Goal: Navigation & Orientation: Find specific page/section

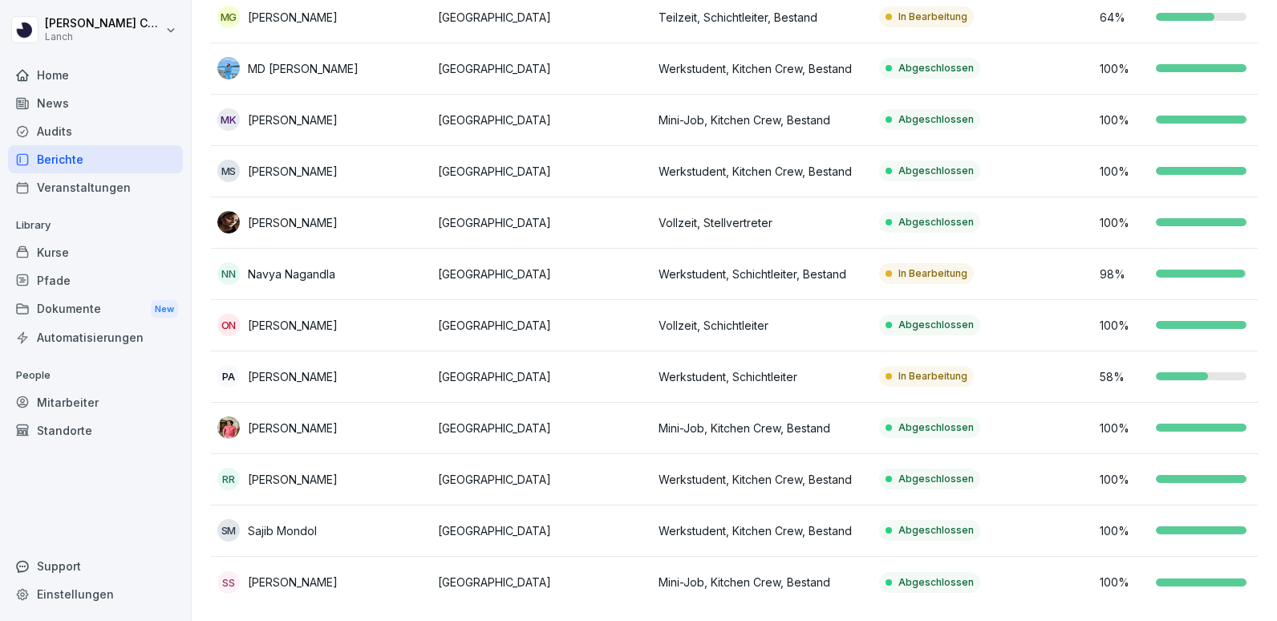
click at [77, 187] on div "Veranstaltungen" at bounding box center [95, 187] width 175 height 28
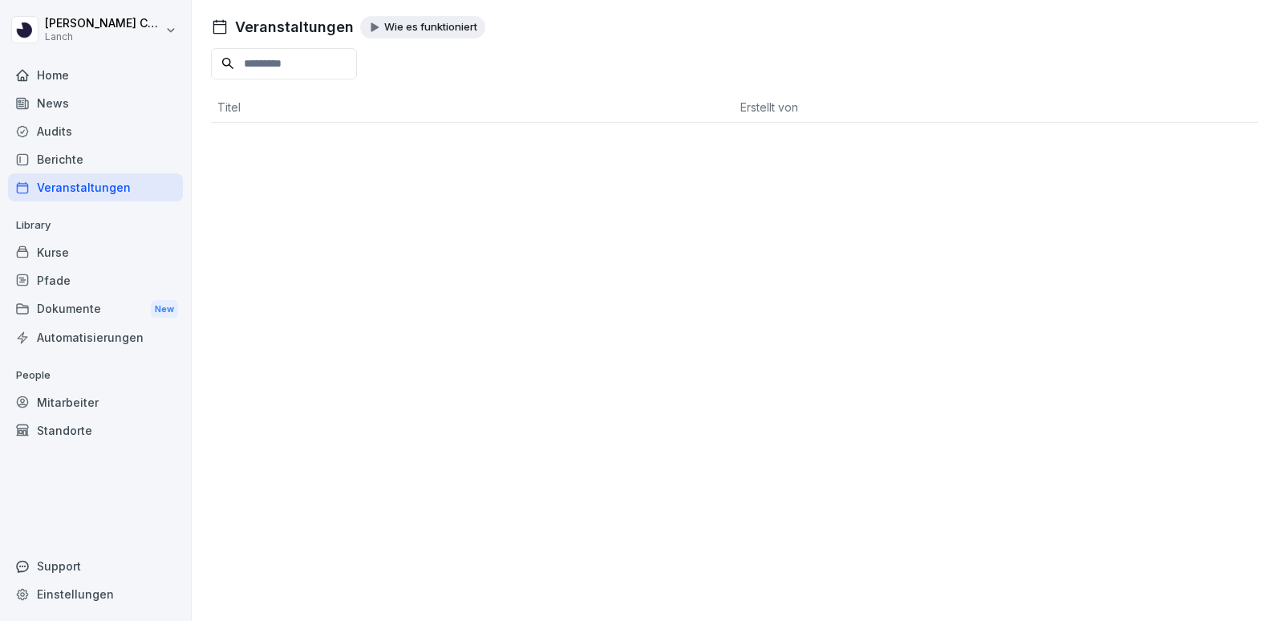
click at [74, 132] on div "Audits" at bounding box center [95, 131] width 175 height 28
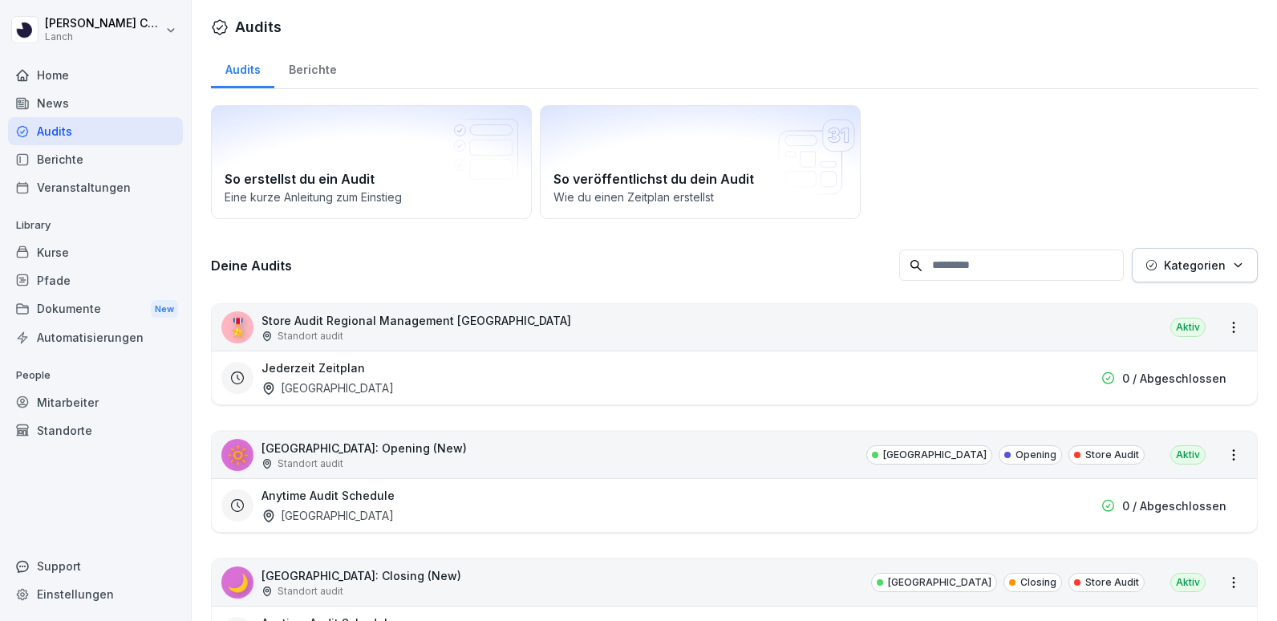
click at [71, 165] on div "Berichte" at bounding box center [95, 159] width 175 height 28
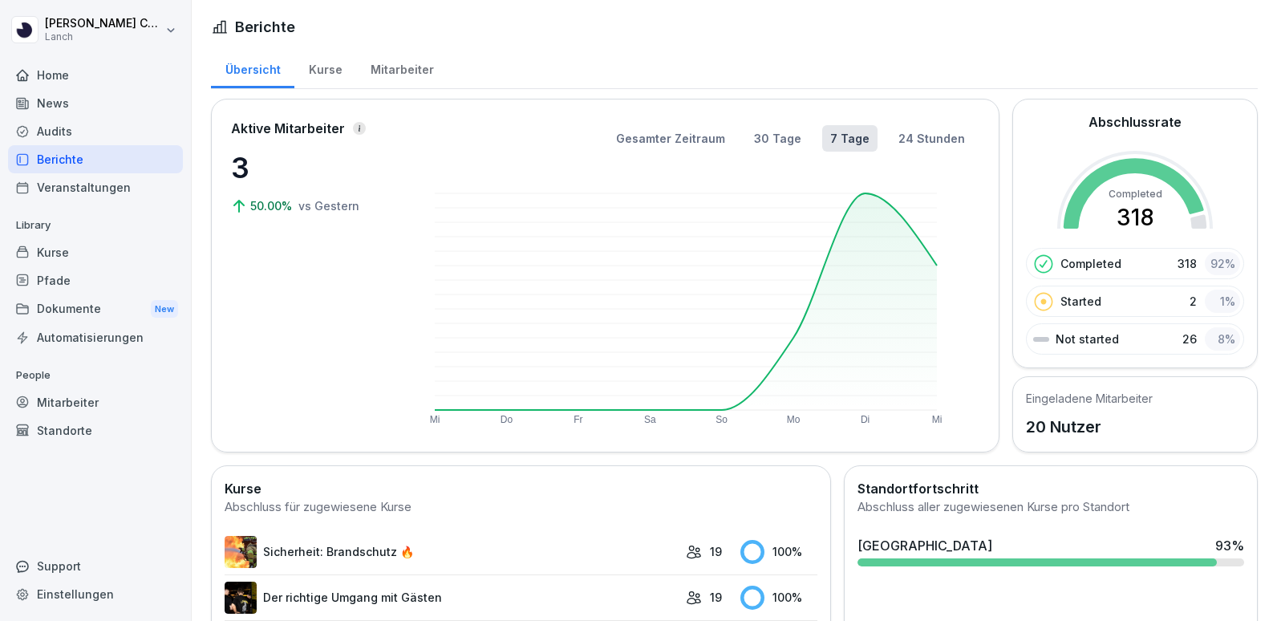
click at [67, 314] on div "Dokumente New" at bounding box center [95, 309] width 175 height 30
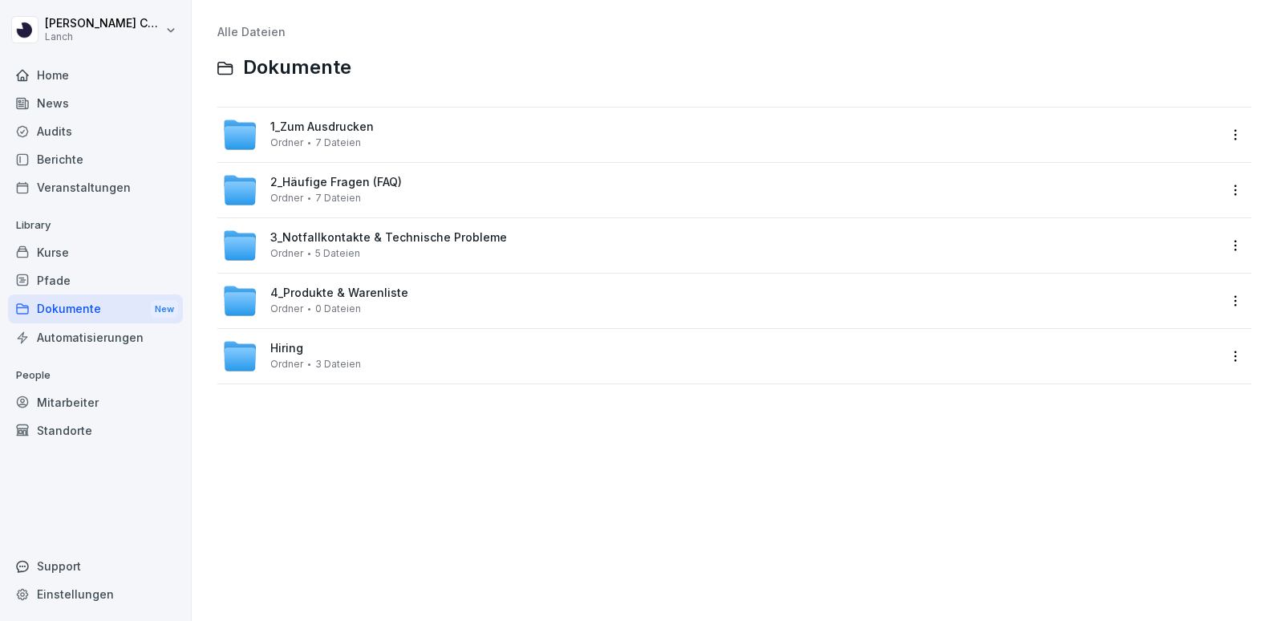
click at [317, 132] on span "1_Zum Ausdrucken" at bounding box center [321, 127] width 103 height 14
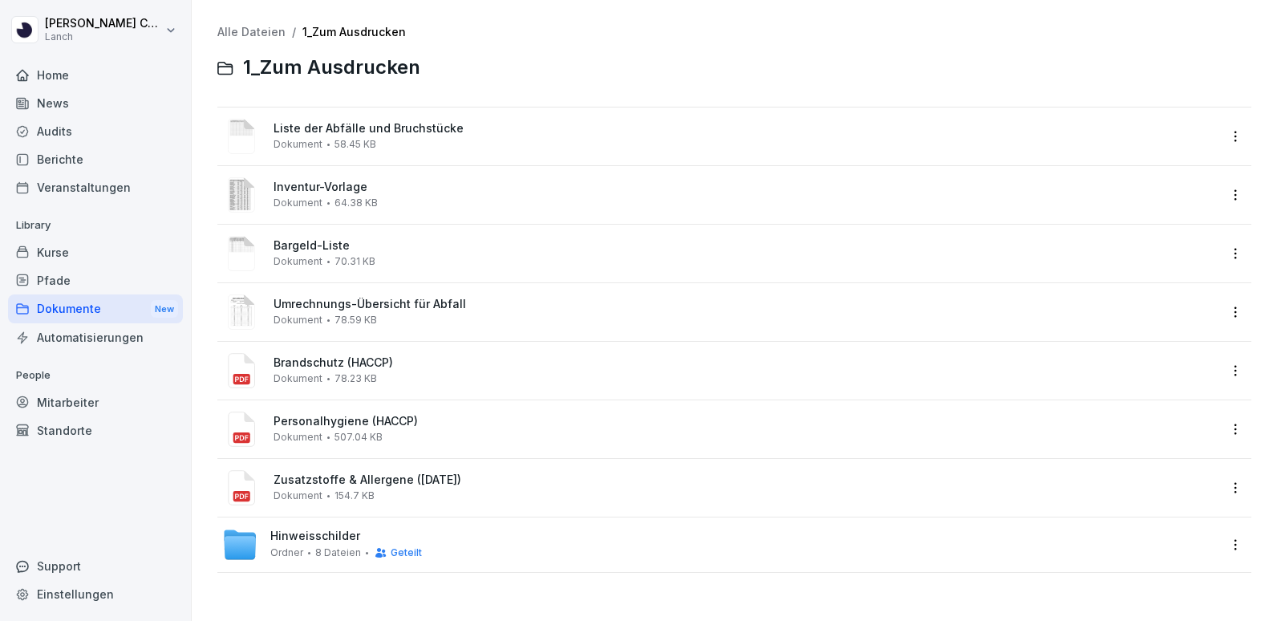
click at [284, 530] on span "Hinweisschilder" at bounding box center [315, 537] width 90 height 14
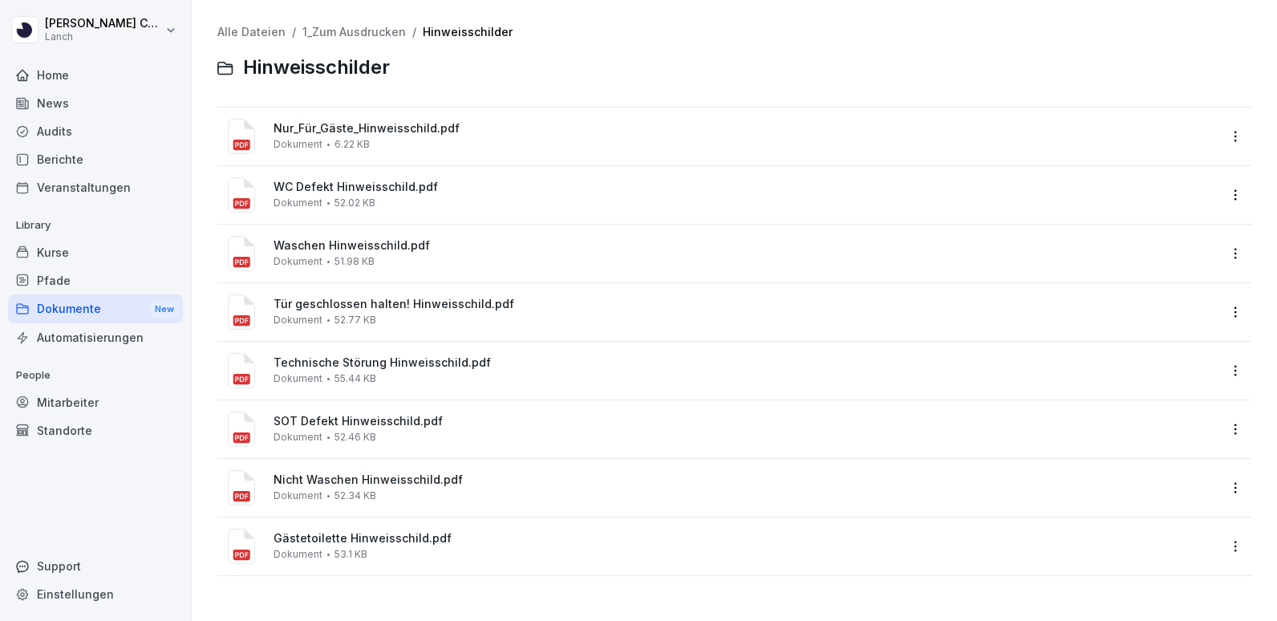
click at [108, 331] on div "Automatisierungen" at bounding box center [95, 337] width 175 height 28
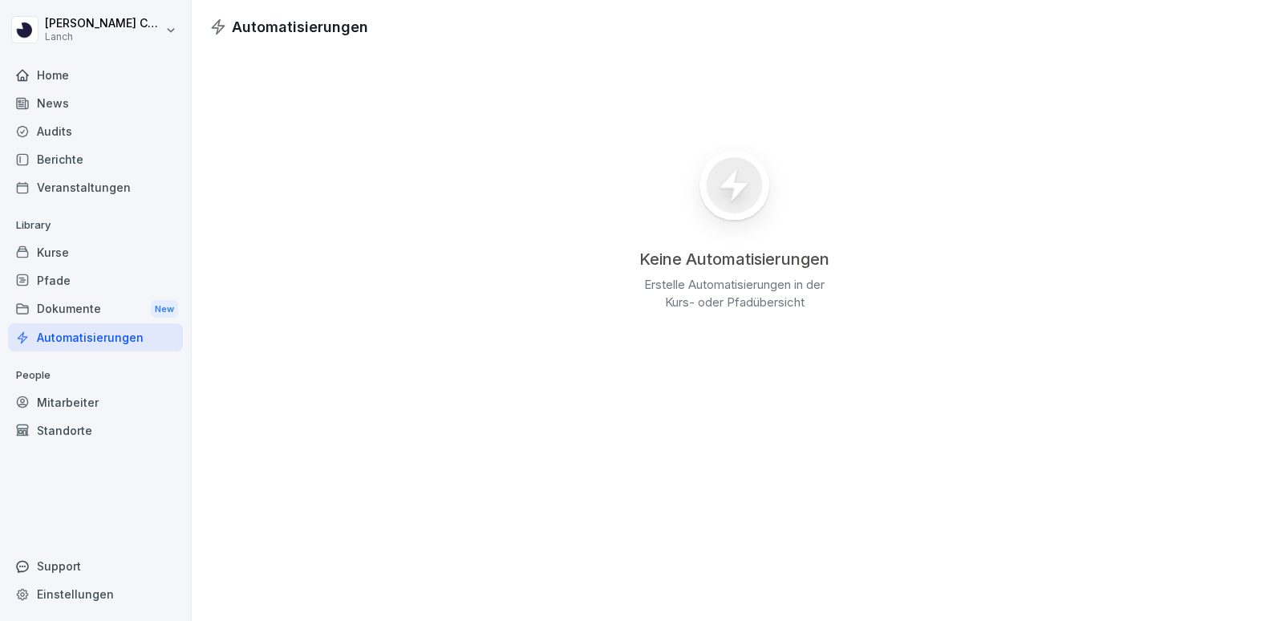
click at [87, 277] on div "Pfade" at bounding box center [95, 280] width 175 height 28
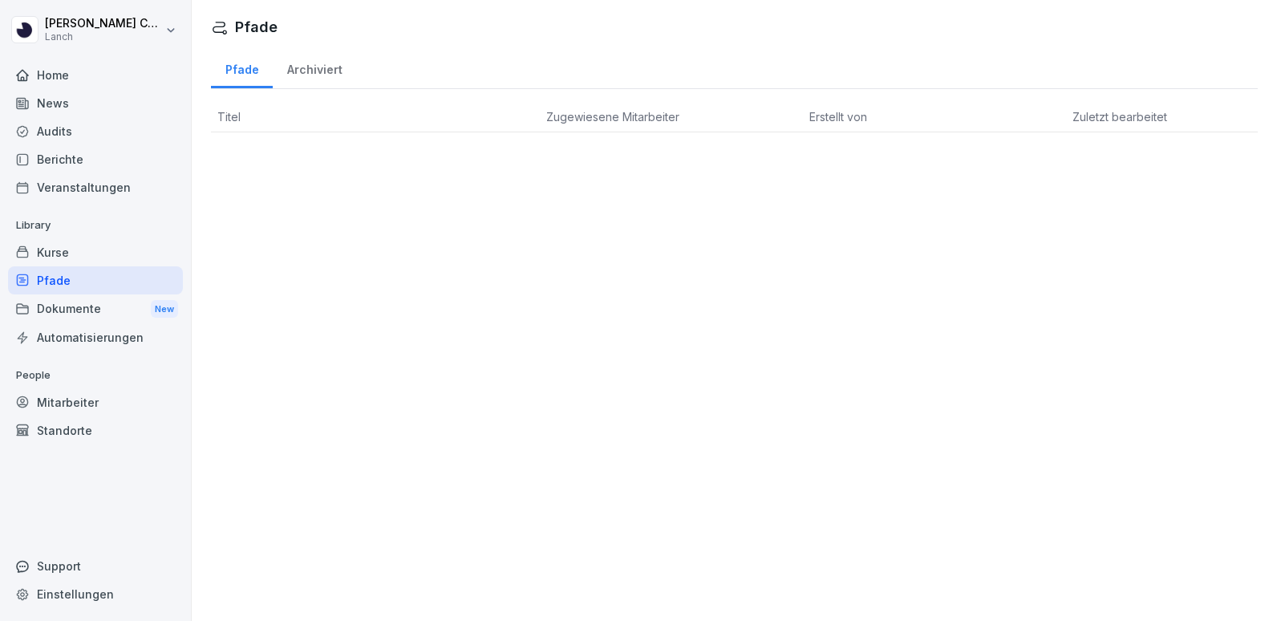
click at [84, 250] on div "Kurse" at bounding box center [95, 252] width 175 height 28
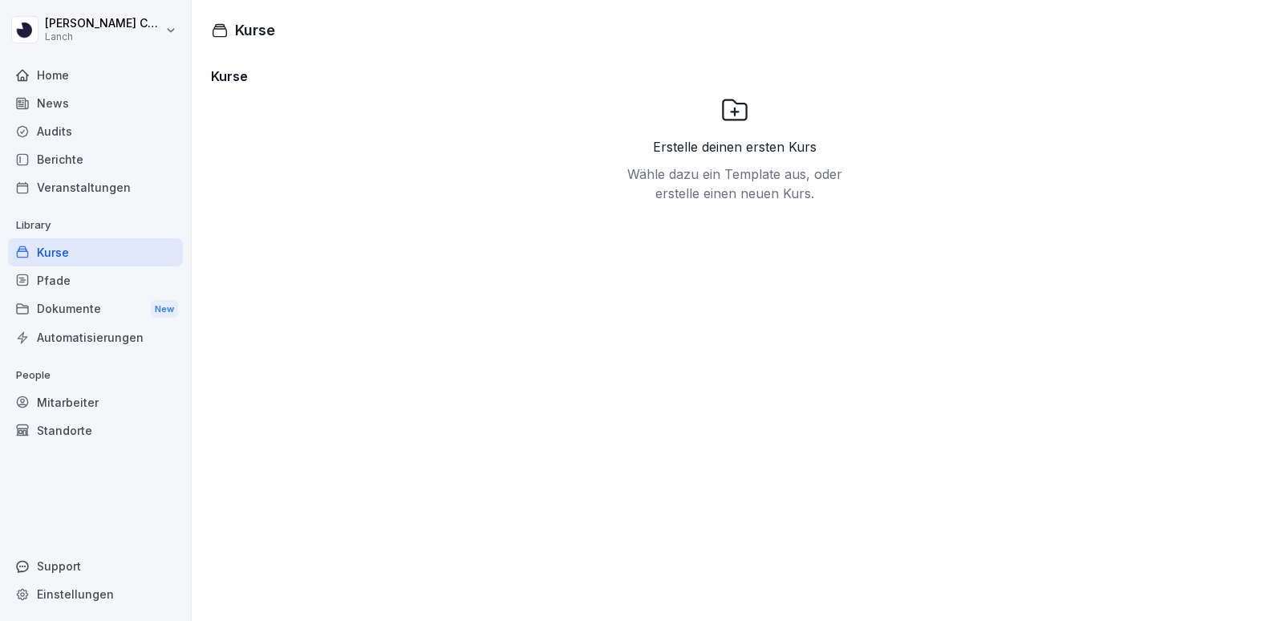
click at [87, 301] on div "Dokumente New" at bounding box center [95, 309] width 175 height 30
click at [84, 67] on div "Home" at bounding box center [95, 75] width 175 height 28
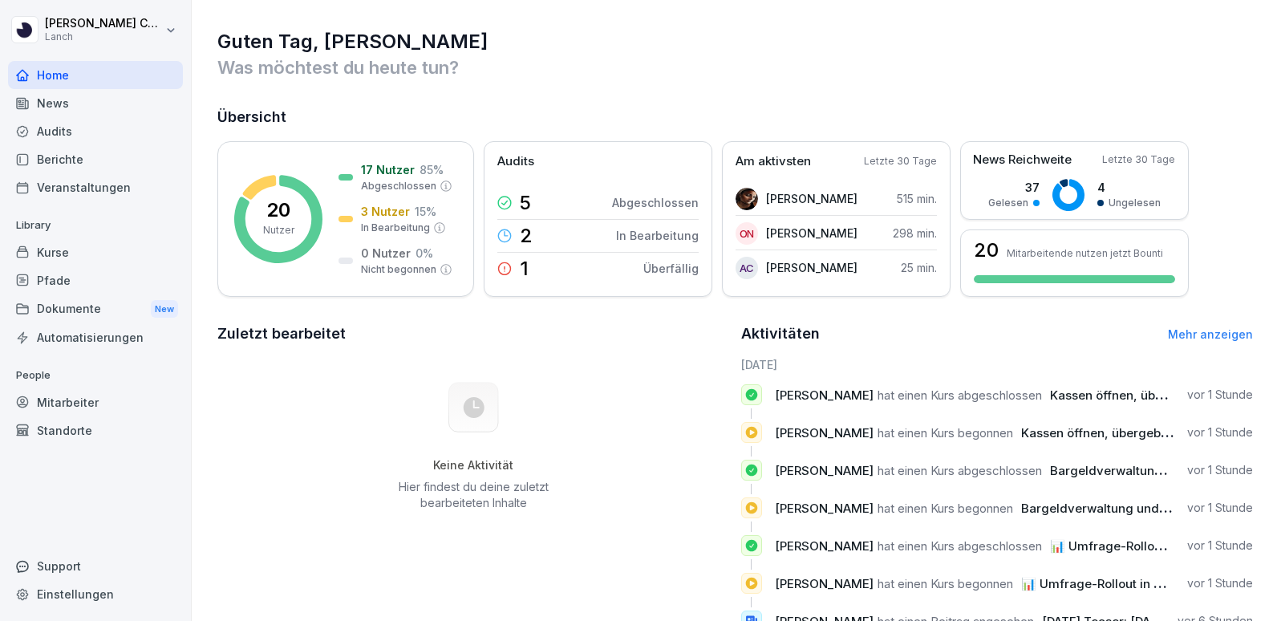
click at [67, 106] on div "News" at bounding box center [95, 103] width 175 height 28
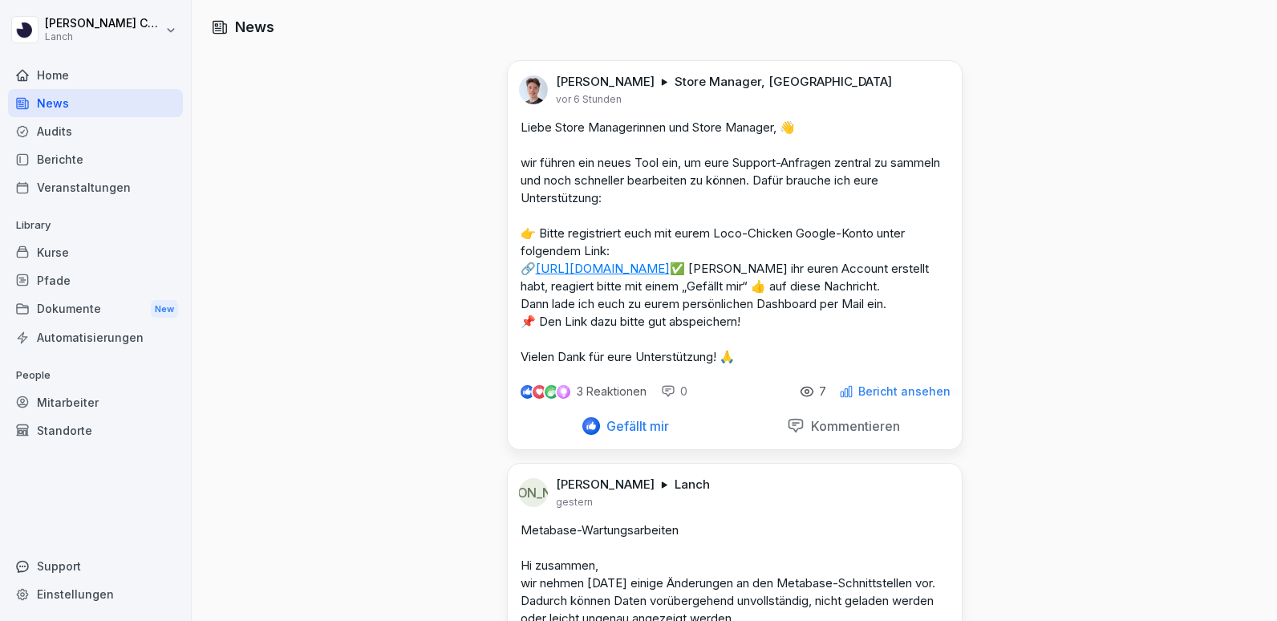
click at [72, 153] on div "Berichte" at bounding box center [95, 159] width 175 height 28
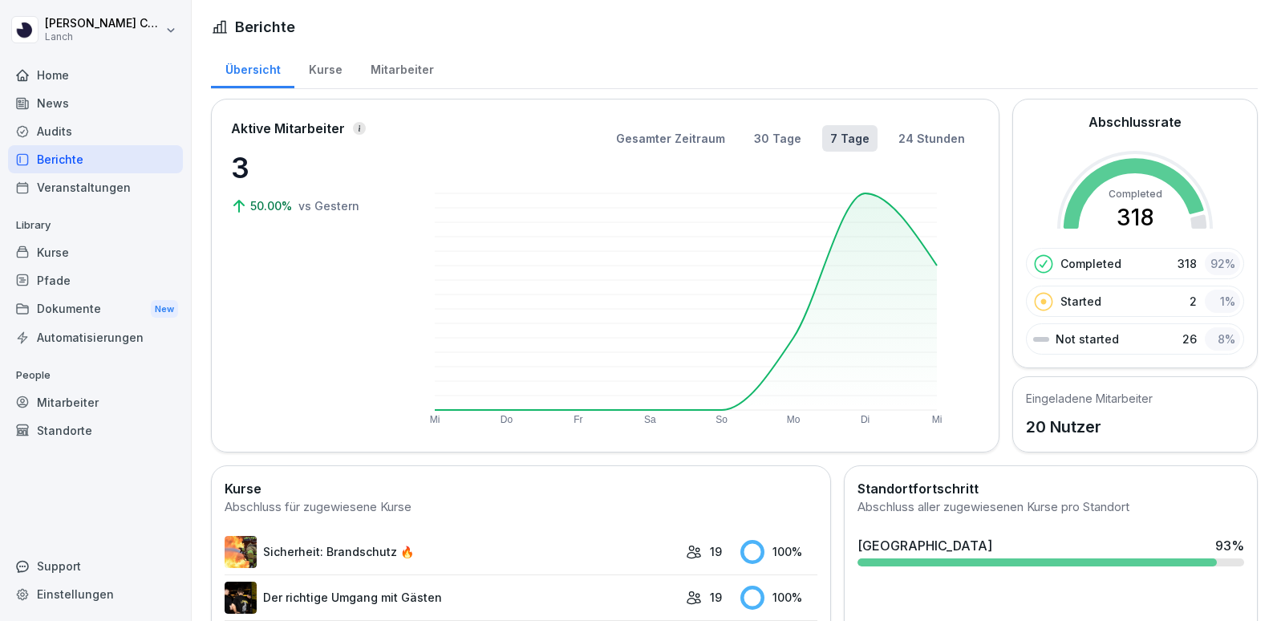
click at [100, 130] on div "Audits" at bounding box center [95, 131] width 175 height 28
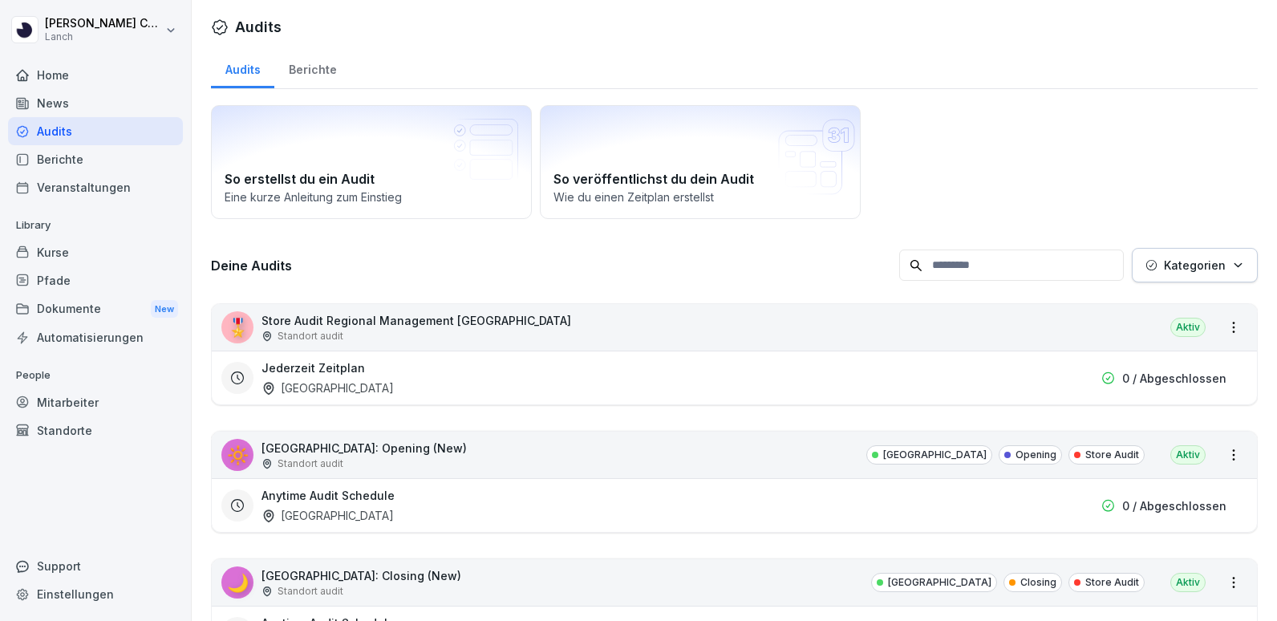
click at [67, 306] on div "Dokumente New" at bounding box center [95, 309] width 175 height 30
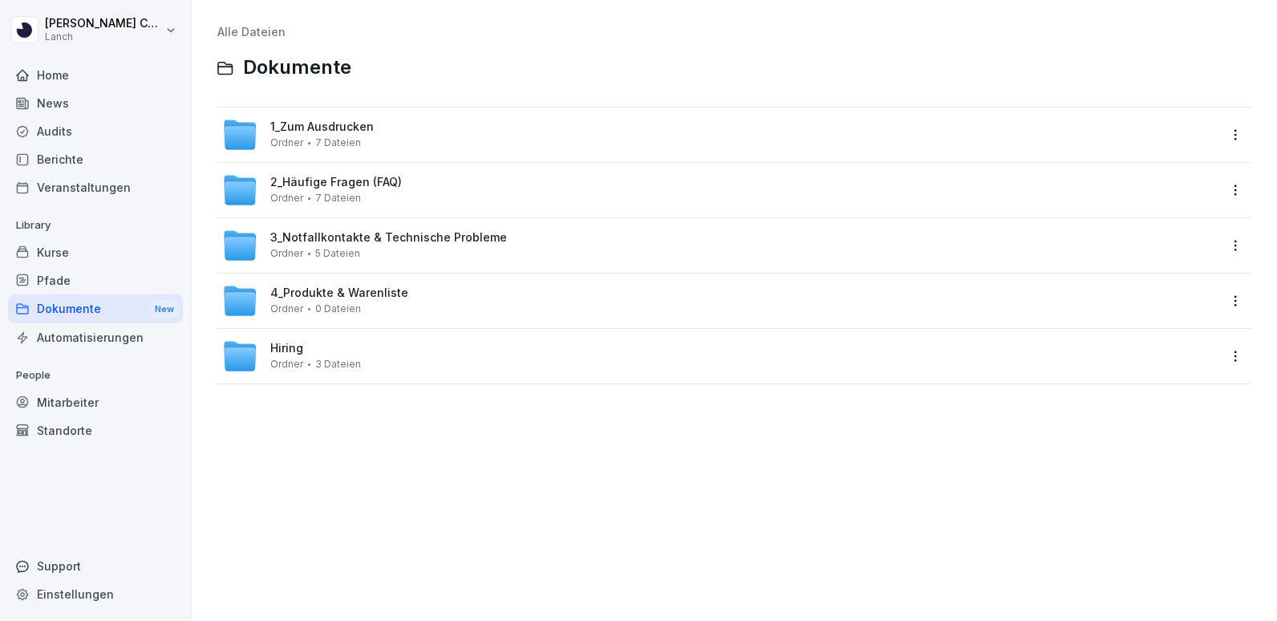
click at [81, 130] on div "Audits" at bounding box center [95, 131] width 175 height 28
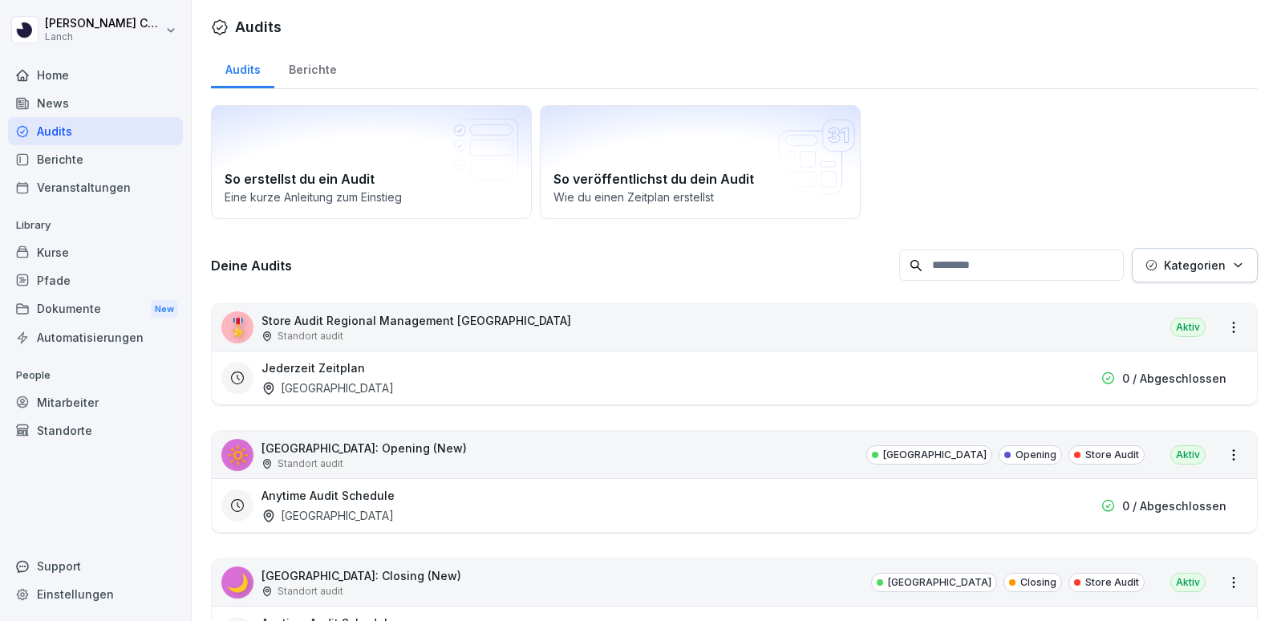
click at [87, 165] on div "Berichte" at bounding box center [95, 159] width 175 height 28
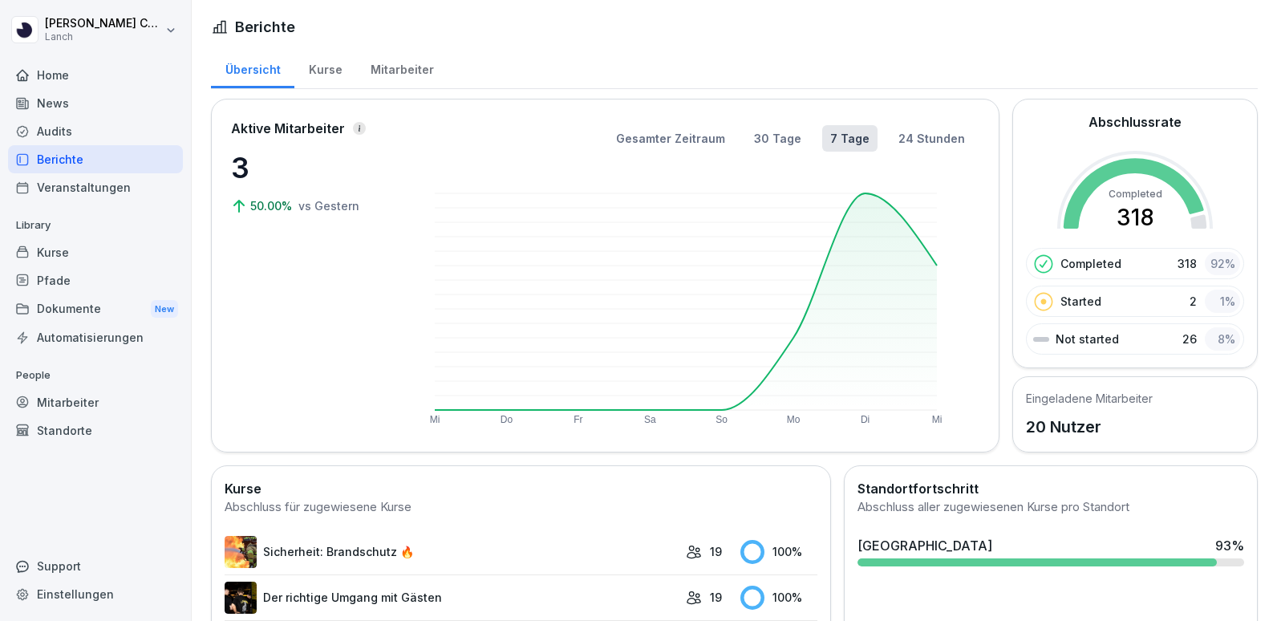
click at [90, 184] on div "Veranstaltungen" at bounding box center [95, 187] width 175 height 28
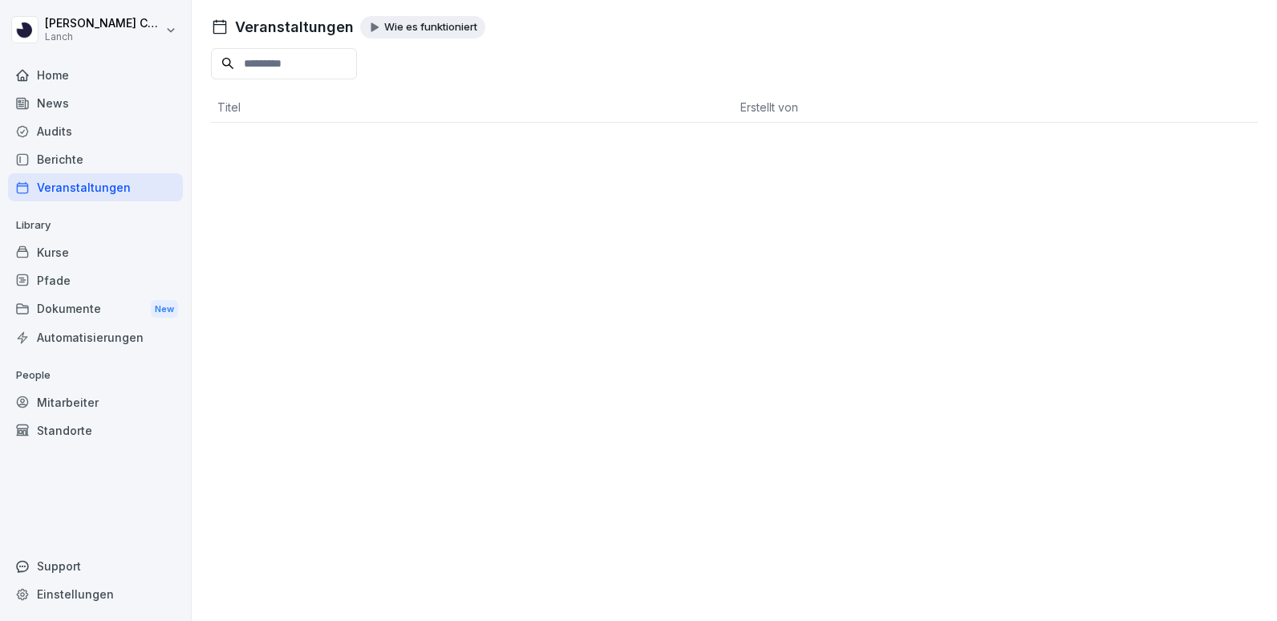
click at [95, 304] on div "Dokumente New" at bounding box center [95, 309] width 175 height 30
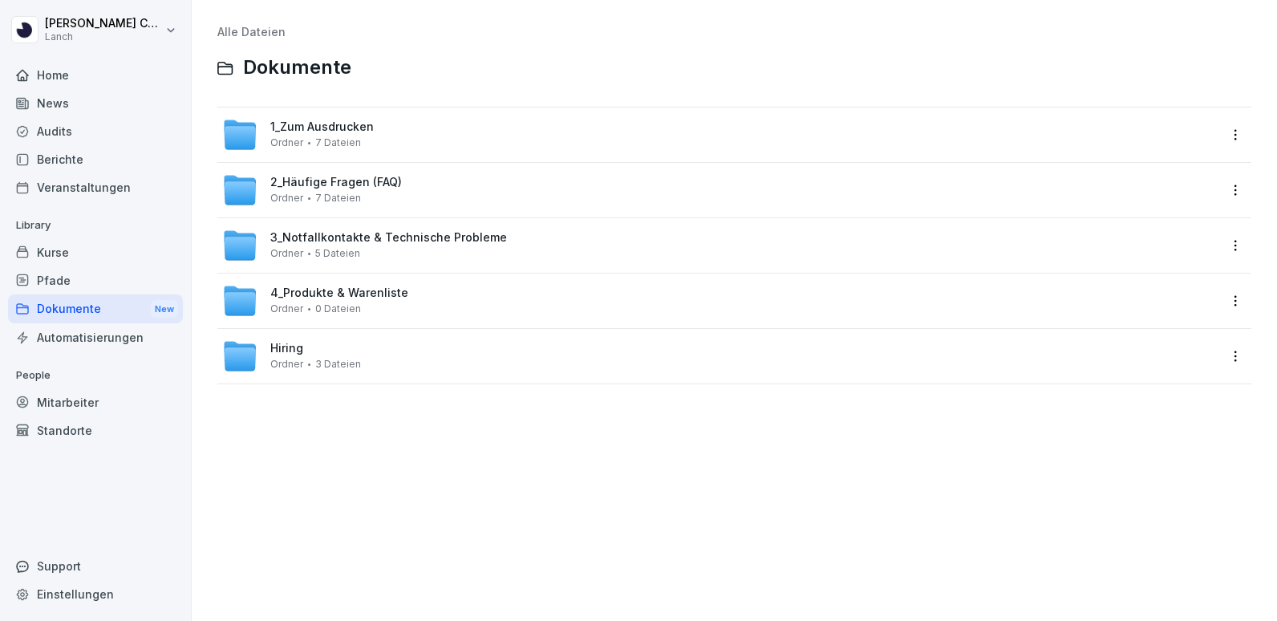
click at [286, 359] on span "Ordner" at bounding box center [286, 364] width 33 height 11
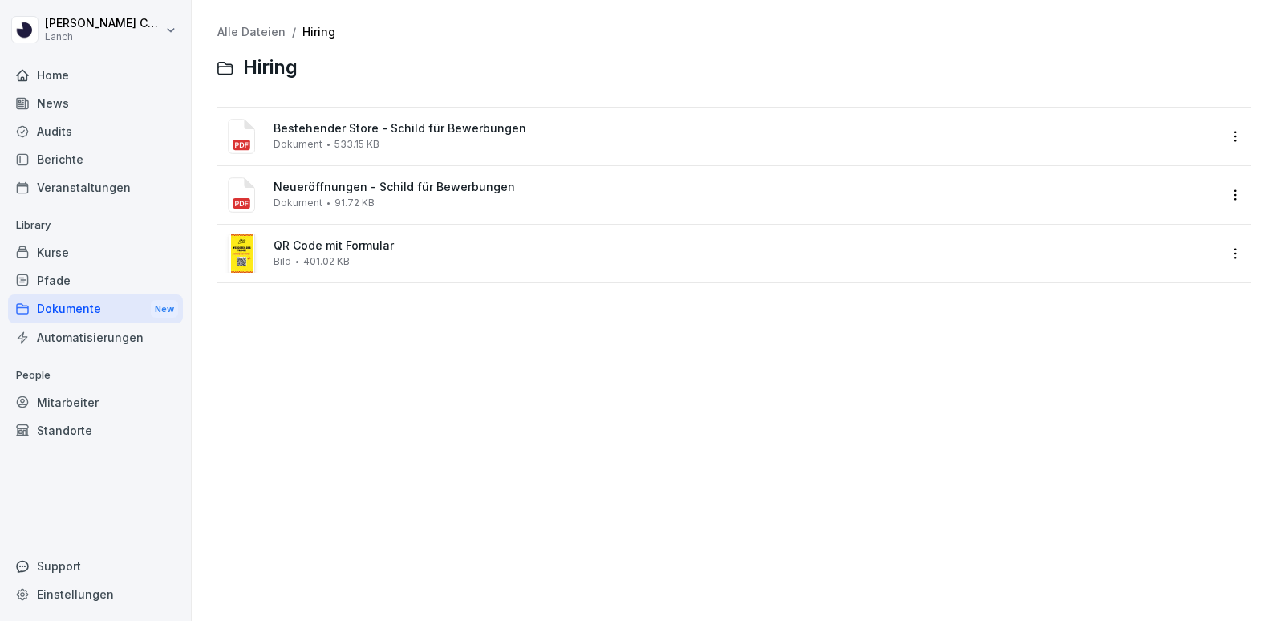
click at [91, 299] on div "Dokumente New" at bounding box center [95, 309] width 175 height 30
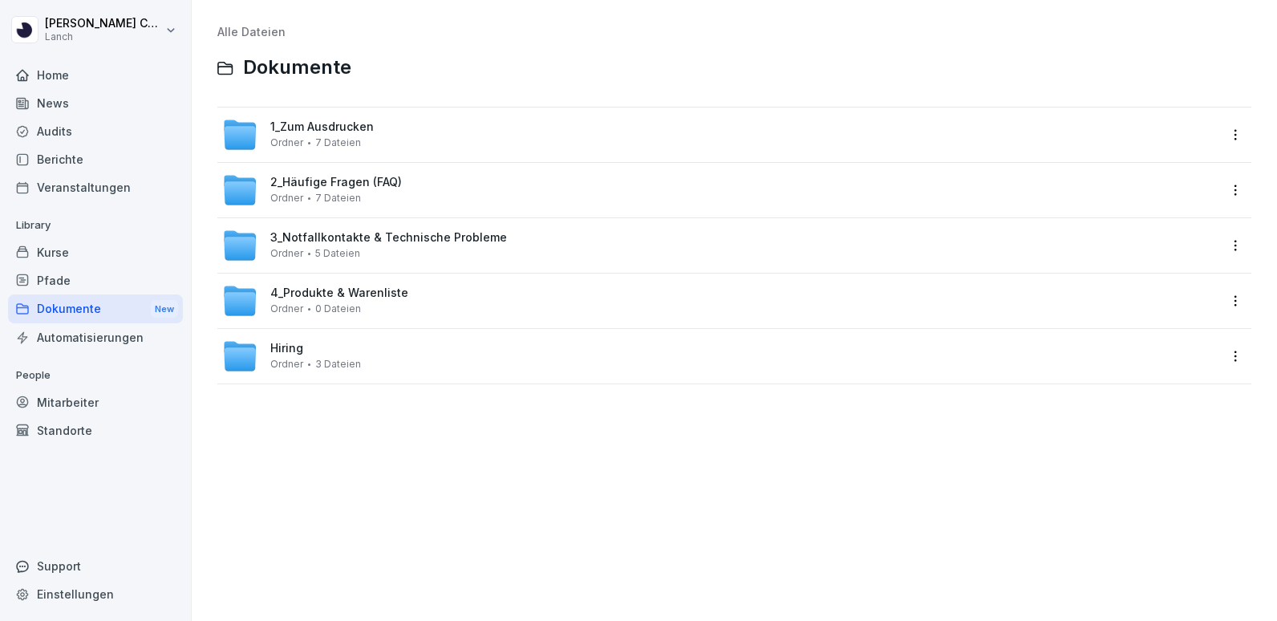
click at [315, 140] on span "7 Dateien" at bounding box center [338, 142] width 46 height 11
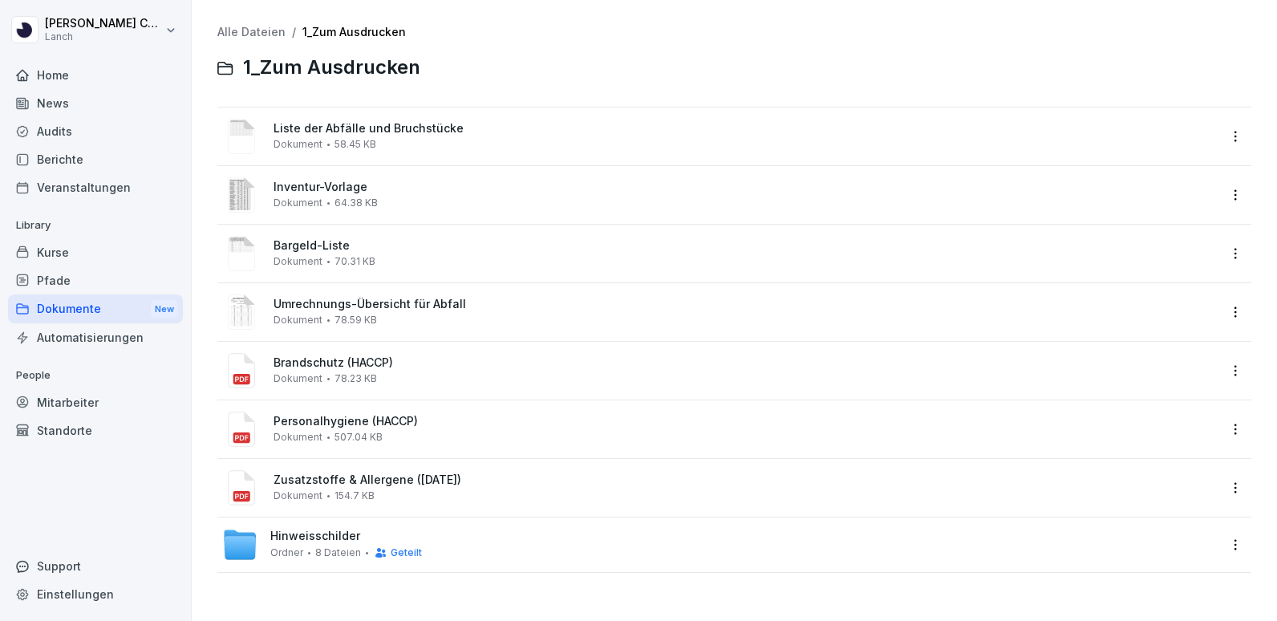
click at [346, 310] on span "Umrechnungs-Übersicht für Abfall" at bounding box center [746, 305] width 944 height 14
click at [346, 310] on div at bounding box center [638, 310] width 1277 height 621
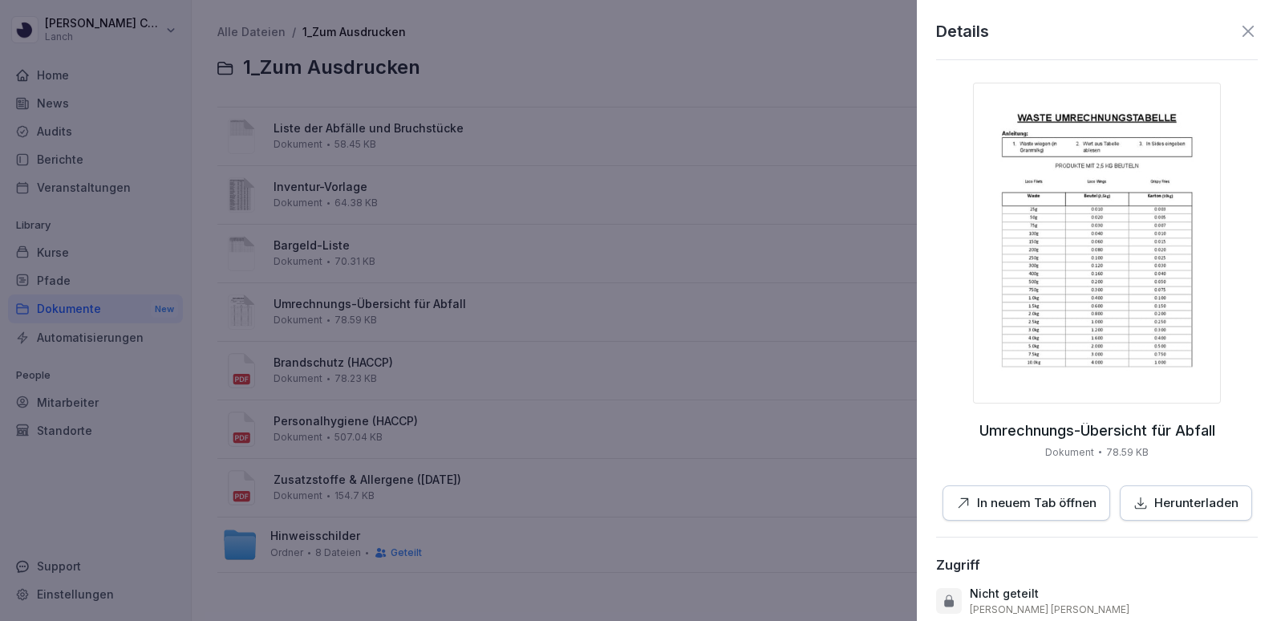
click at [209, 465] on div at bounding box center [638, 310] width 1277 height 621
